Goal: Task Accomplishment & Management: Use online tool/utility

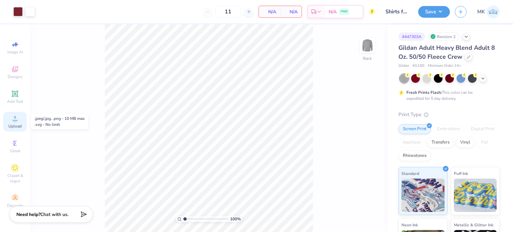
click at [16, 121] on circle at bounding box center [15, 121] width 4 height 4
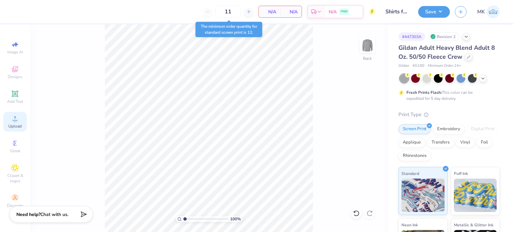
click at [14, 122] on div "Upload" at bounding box center [14, 122] width 23 height 20
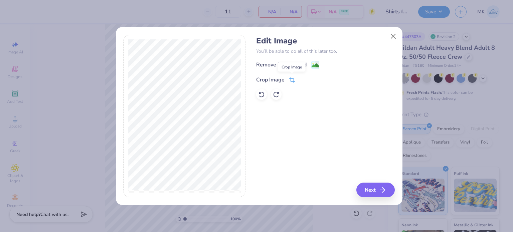
click at [293, 80] on icon at bounding box center [292, 80] width 6 height 6
click at [301, 78] on icon at bounding box center [303, 79] width 4 height 4
click at [318, 62] on rect at bounding box center [315, 66] width 8 height 8
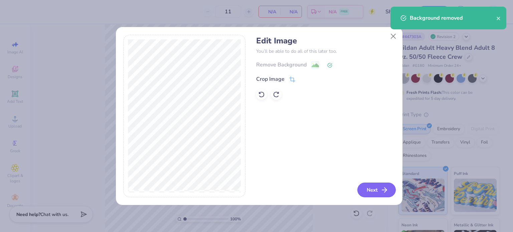
click at [380, 192] on button "Next" at bounding box center [376, 190] width 38 height 15
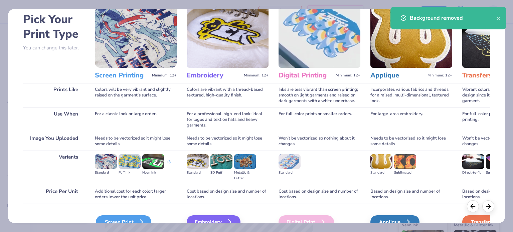
scroll to position [67, 0]
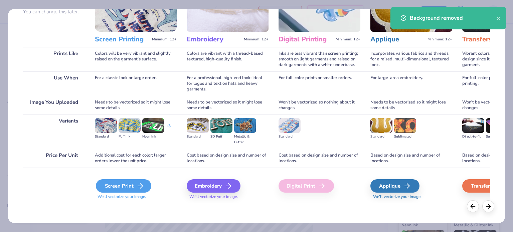
click at [128, 187] on div "Screen Print" at bounding box center [123, 185] width 55 height 13
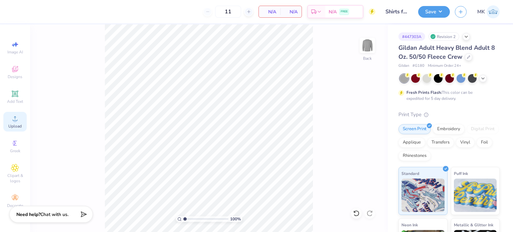
click at [14, 126] on span "Upload" at bounding box center [14, 125] width 13 height 5
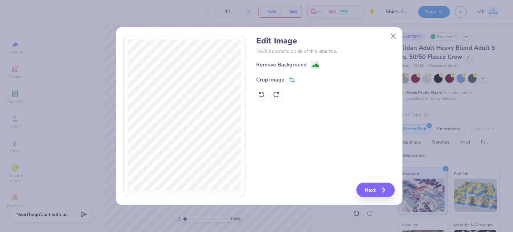
click at [293, 81] on icon at bounding box center [291, 81] width 4 height 4
click at [303, 79] on polyline at bounding box center [303, 79] width 3 height 2
click at [371, 189] on button "Next" at bounding box center [376, 190] width 38 height 15
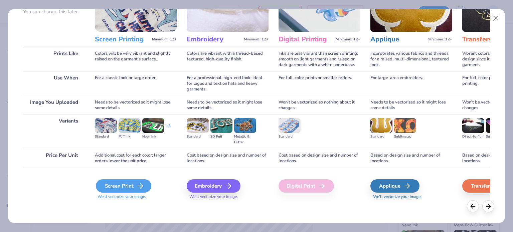
click at [136, 185] on icon at bounding box center [140, 186] width 8 height 8
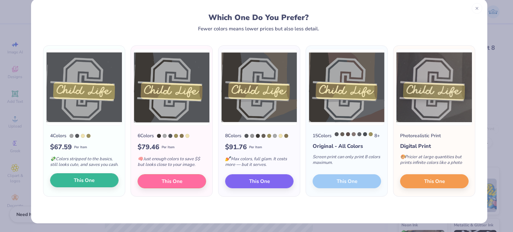
scroll to position [11, 0]
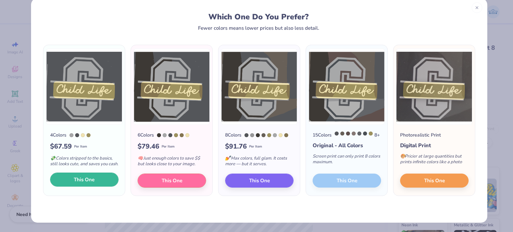
click at [70, 184] on button "This One" at bounding box center [84, 180] width 68 height 14
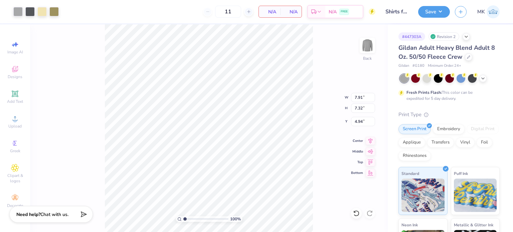
type input "7.91"
type input "7.32"
type input "3.00"
type input "3.29"
click at [437, 10] on button "Save" at bounding box center [434, 11] width 32 height 12
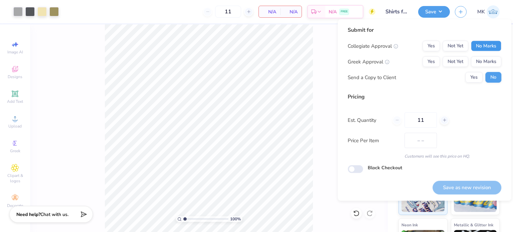
click at [485, 44] on button "No Marks" at bounding box center [485, 46] width 30 height 11
click at [483, 60] on button "No Marks" at bounding box center [485, 61] width 30 height 11
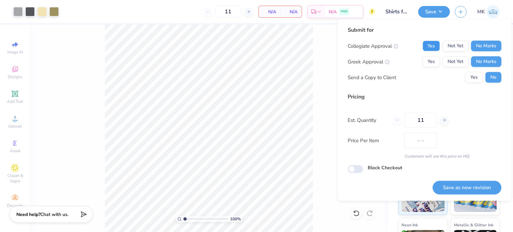
click at [431, 48] on button "Yes" at bounding box center [430, 46] width 17 height 11
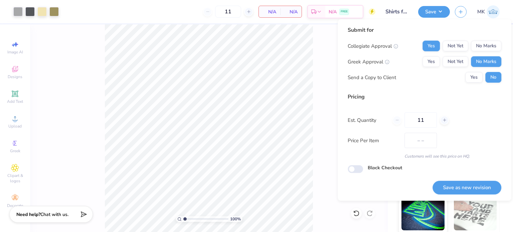
scroll to position [85, 0]
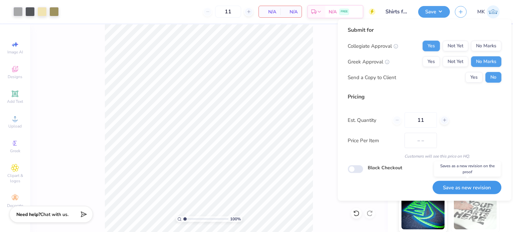
click at [448, 190] on button "Save as new revision" at bounding box center [466, 188] width 69 height 14
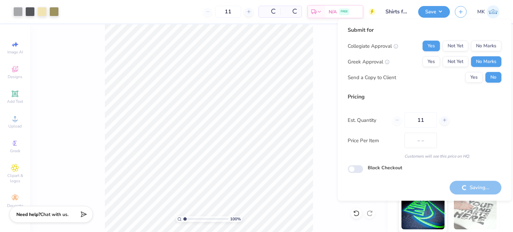
type input "$67.59"
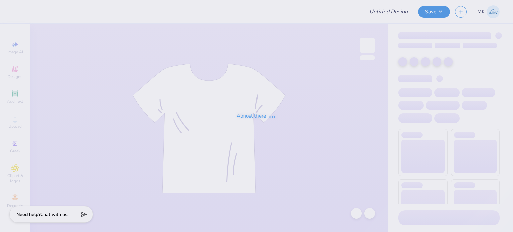
type input "[PERSON_NAME] : [GEOGRAPHIC_DATA]"
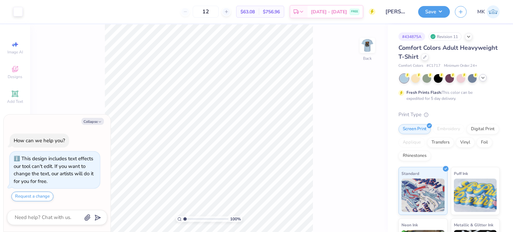
click at [482, 76] on icon at bounding box center [482, 77] width 5 height 5
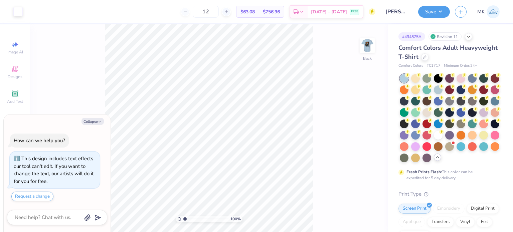
click at [330, 118] on div "100 % Back" at bounding box center [208, 128] width 357 height 208
click at [470, 34] on icon at bounding box center [467, 35] width 5 height 5
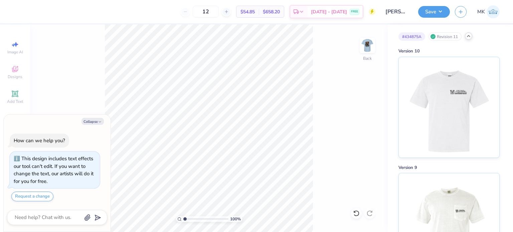
type textarea "x"
